Goal: Task Accomplishment & Management: Use online tool/utility

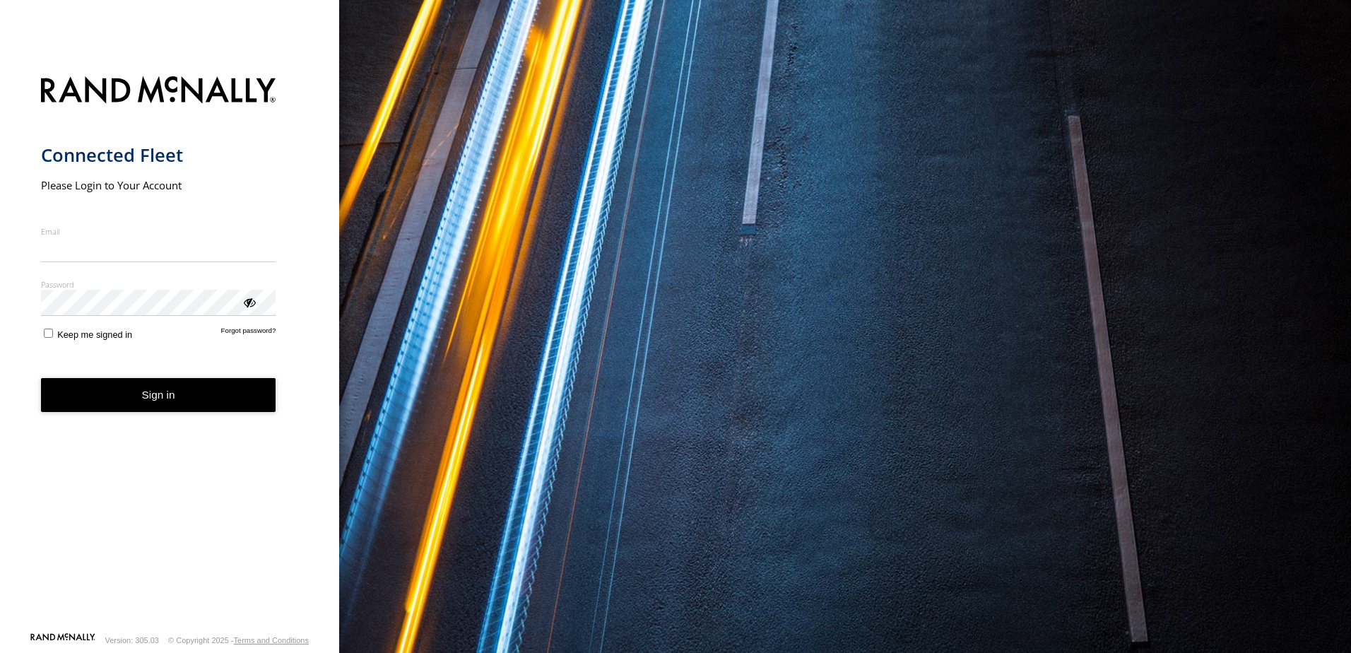
click at [82, 244] on input "Email" at bounding box center [158, 249] width 235 height 25
type input "**********"
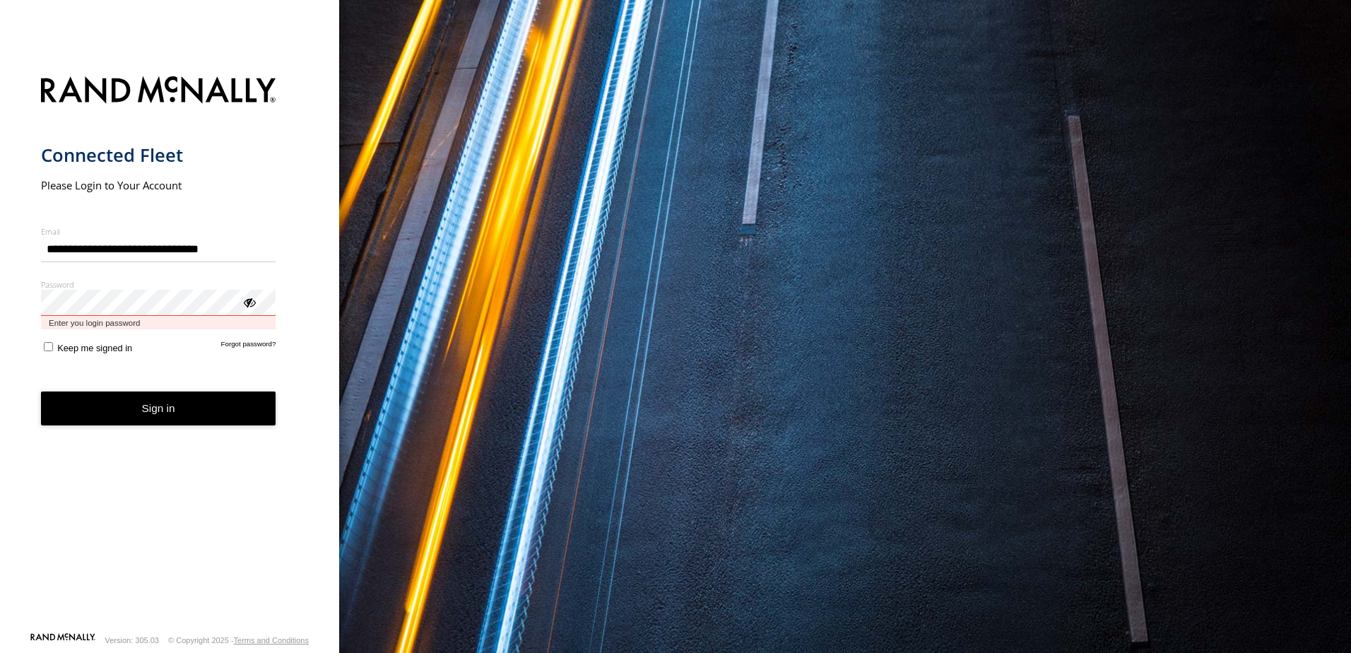
click at [41, 391] on button "Sign in" at bounding box center [158, 408] width 235 height 35
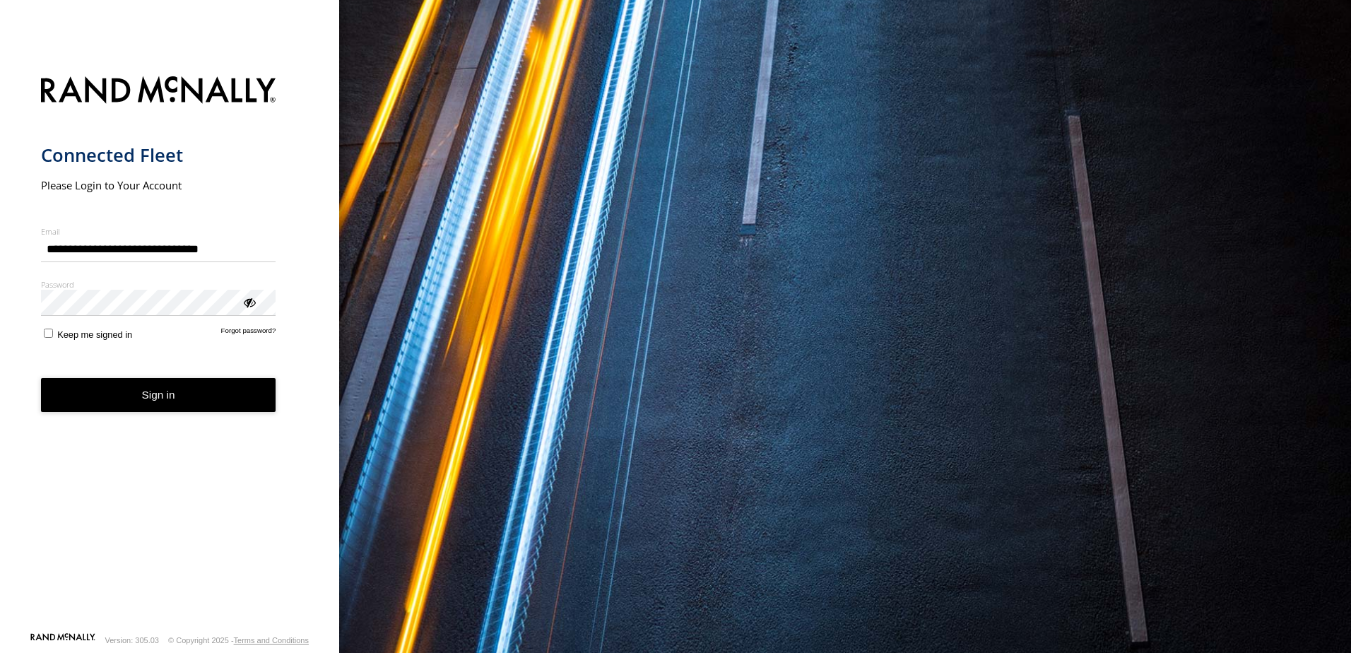
click at [255, 301] on div "ViewPassword" at bounding box center [249, 302] width 14 height 14
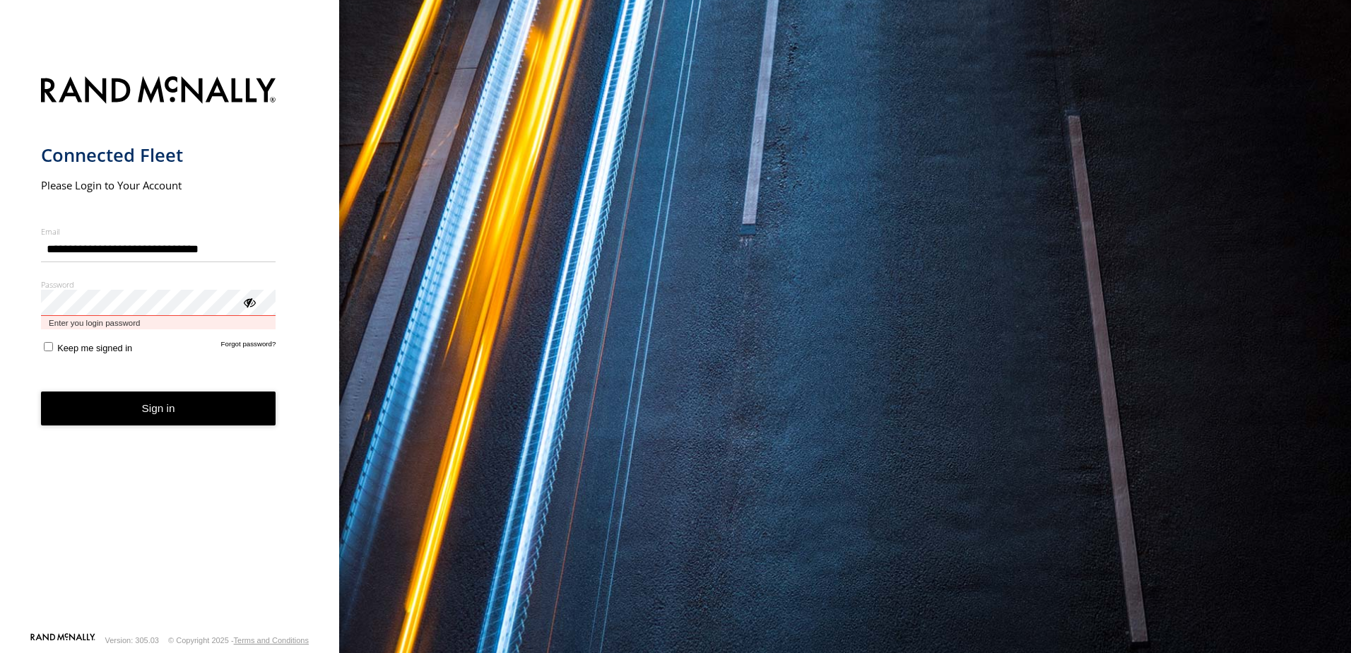
click at [41, 391] on button "Sign in" at bounding box center [158, 408] width 235 height 35
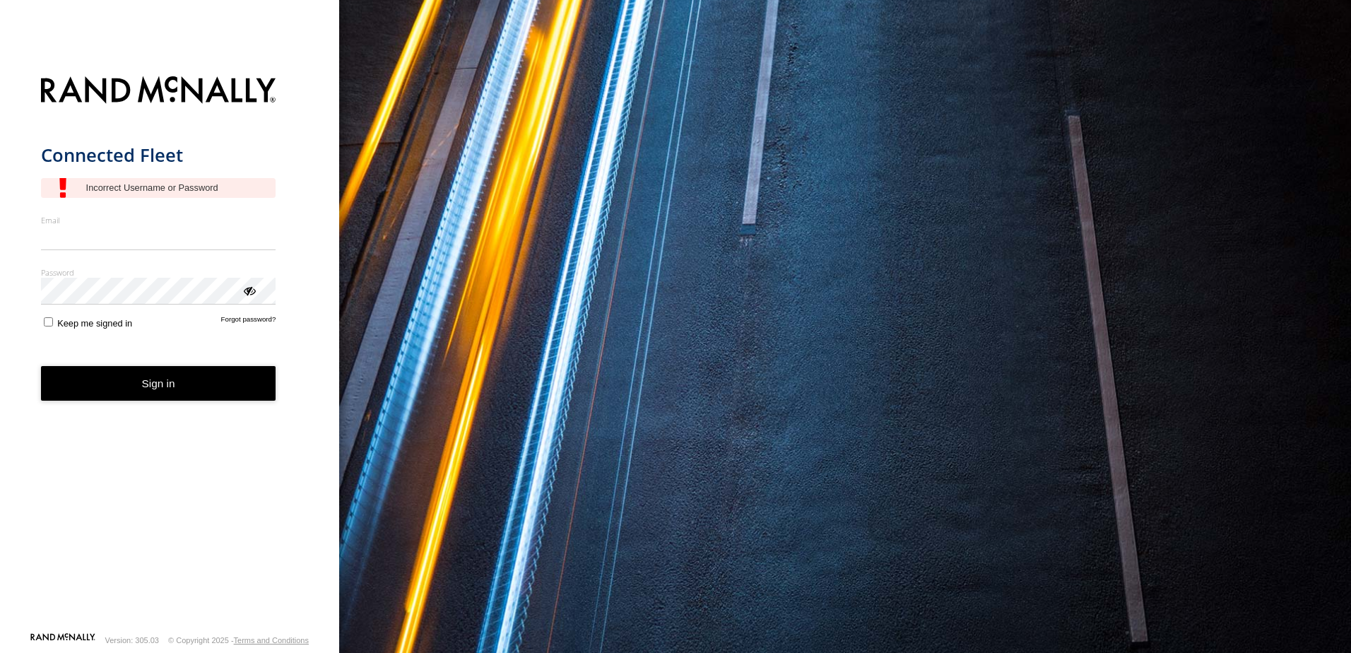
click at [115, 250] on input "Email" at bounding box center [158, 237] width 235 height 25
click at [104, 220] on label "Email" at bounding box center [158, 220] width 235 height 11
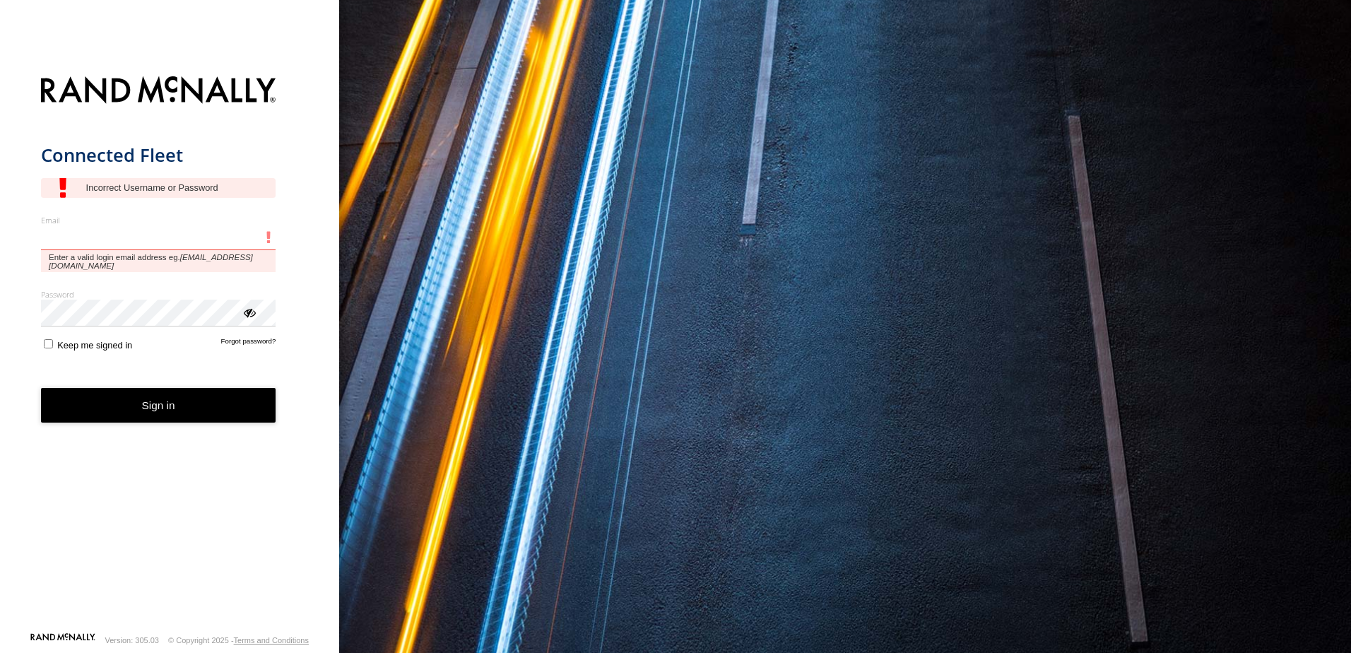
click at [104, 225] on input "Email" at bounding box center [158, 237] width 235 height 25
click at [66, 237] on input "Email" at bounding box center [158, 237] width 235 height 25
type input "**********"
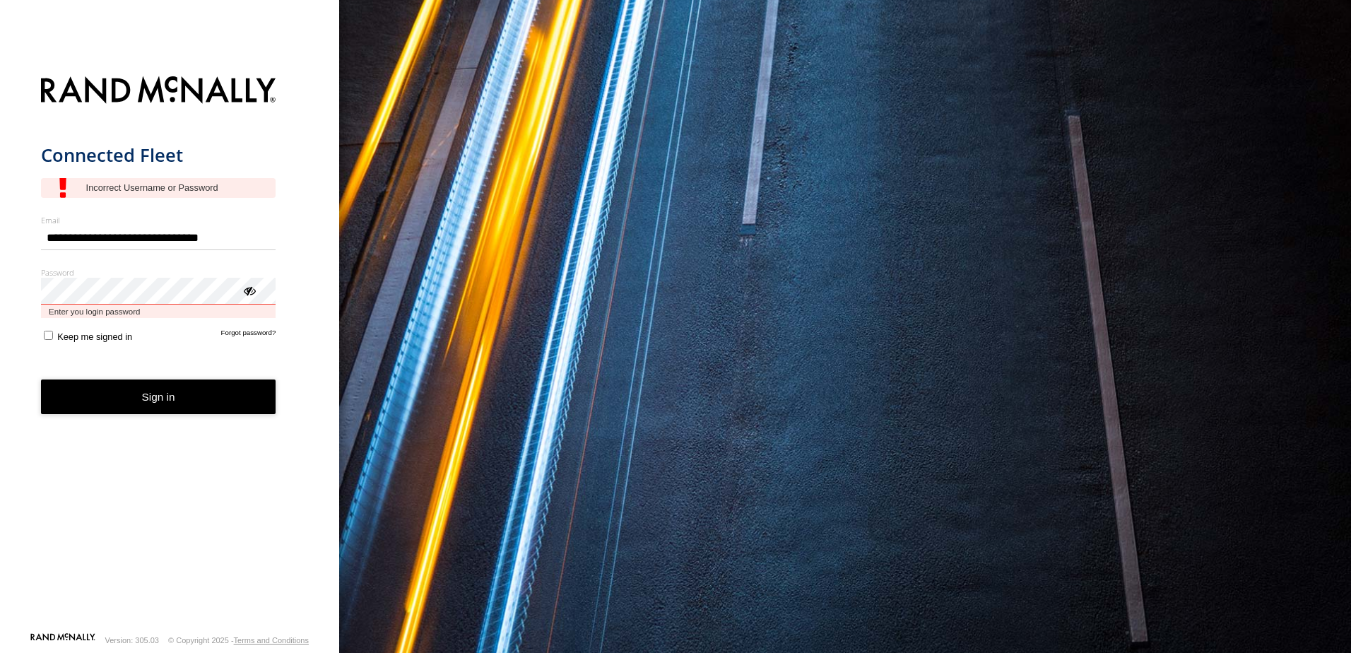
click at [41, 379] on button "Sign in" at bounding box center [158, 396] width 235 height 35
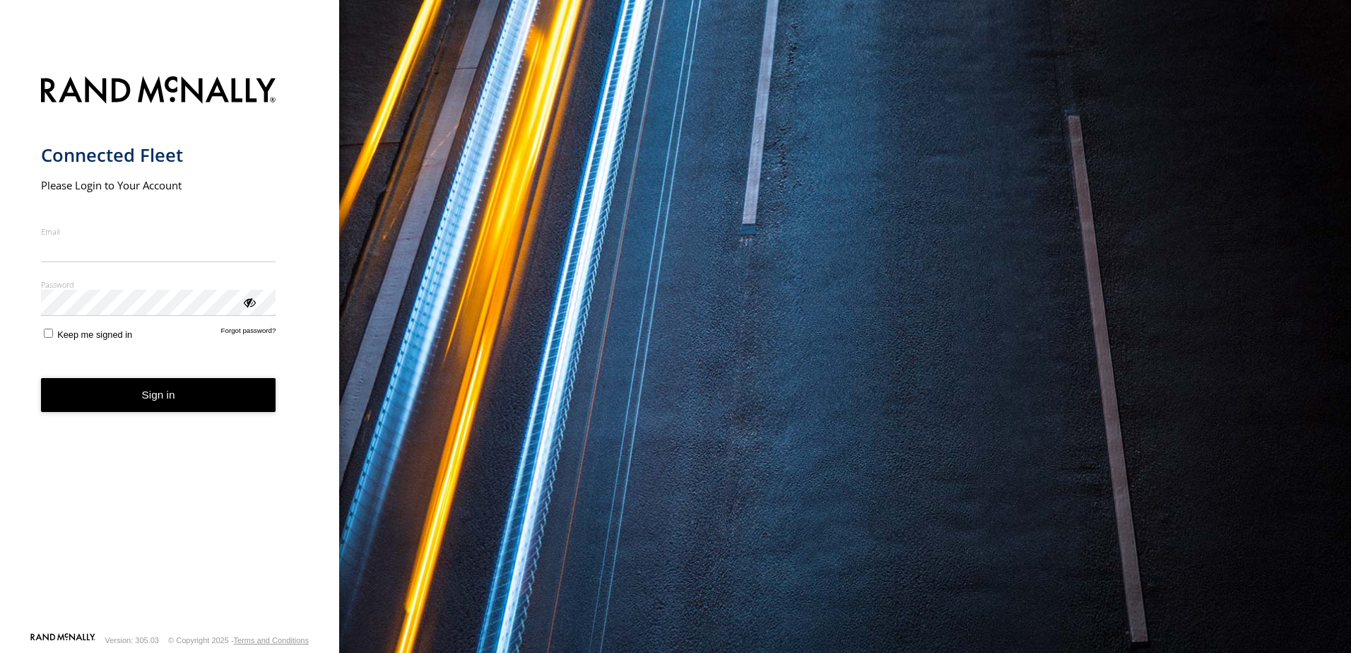
click at [249, 304] on div "ViewPassword" at bounding box center [249, 302] width 14 height 14
click at [248, 302] on div "ViewPassword" at bounding box center [249, 302] width 14 height 14
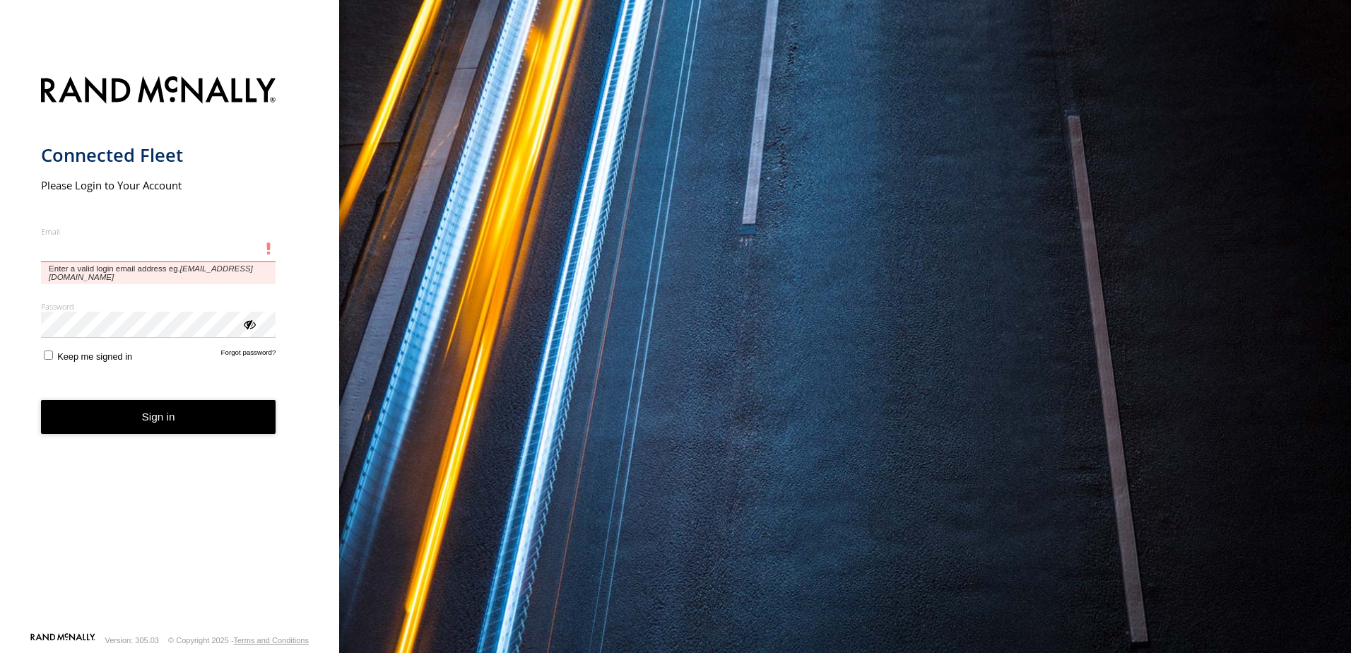
click at [120, 251] on input "Email" at bounding box center [158, 249] width 235 height 25
type input "**********"
click at [41, 400] on button "Sign in" at bounding box center [158, 417] width 235 height 35
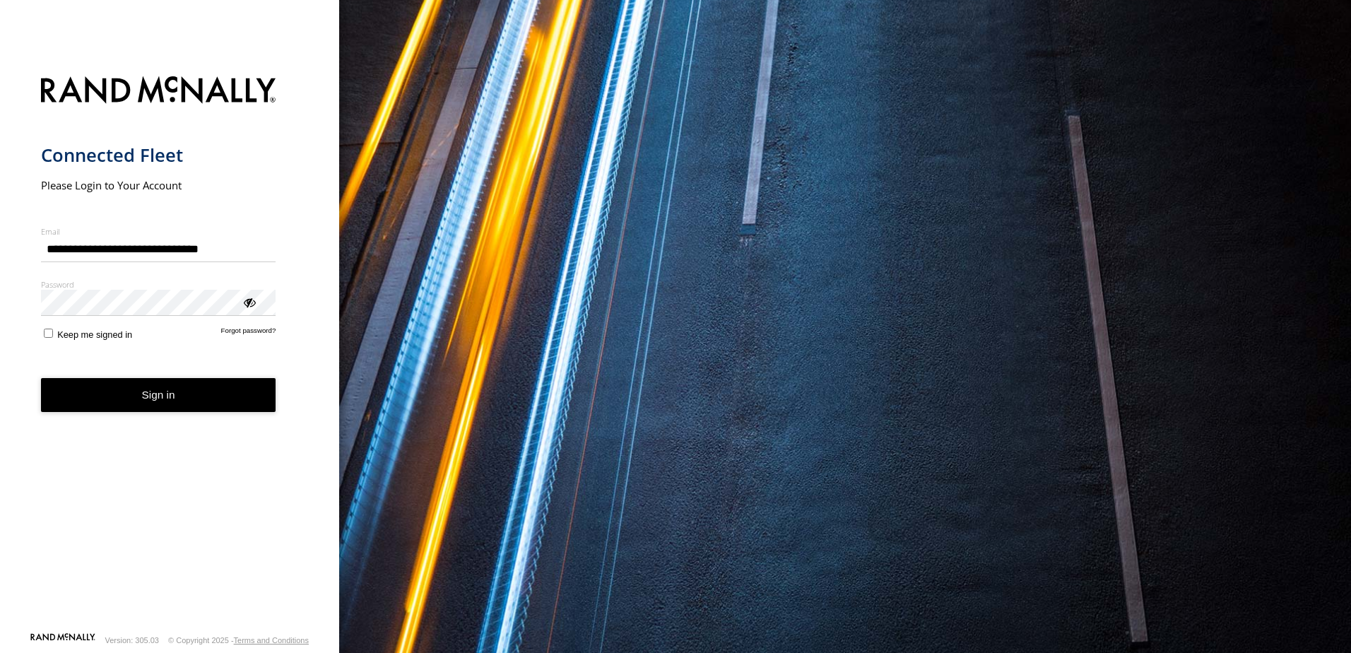
click at [194, 412] on button "Sign in" at bounding box center [158, 395] width 235 height 35
